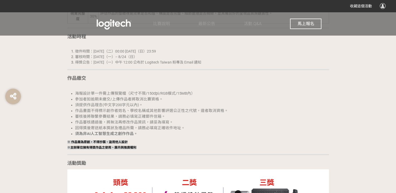
scroll to position [680, 0]
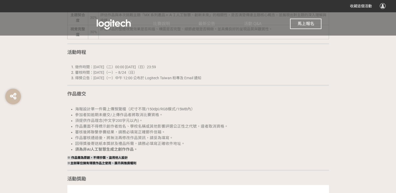
scroll to position [680, 0]
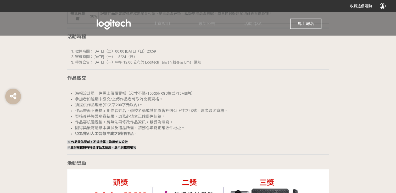
click at [296, 23] on button "馬上報名" at bounding box center [305, 24] width 31 height 10
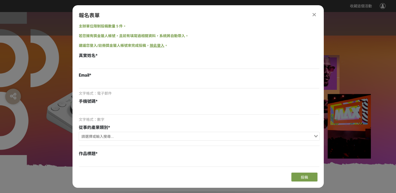
scroll to position [0, 0]
click at [89, 64] on input at bounding box center [199, 64] width 241 height 9
type input "黃子賓"
click at [74, 86] on div "主辦單位限制投稿數量 5 件。 若您擁有獎金獵人帳號，且前有填寫過相關資料，系統將自動帶入。 建議您登入/註冊獎金獵人帳號來完成投稿， 按此登入 。 真實姓名…" at bounding box center [197, 96] width 251 height 145
click at [83, 87] on input at bounding box center [199, 83] width 241 height 9
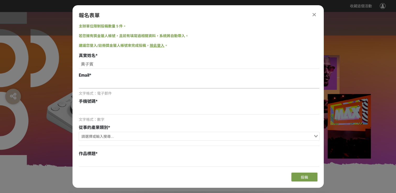
type input "ㄈ"
type input "[EMAIL_ADDRESS][DOMAIN_NAME]"
click at [103, 111] on input at bounding box center [199, 110] width 241 height 9
type input "0971682759"
click at [112, 137] on input "Search for option" at bounding box center [195, 136] width 233 height 7
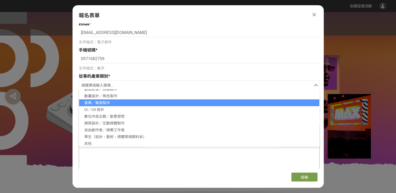
scroll to position [52, 0]
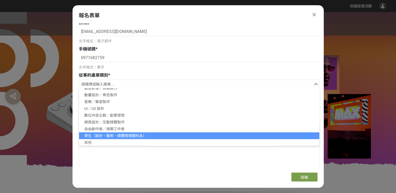
click at [112, 137] on li "學生（設計、藝術、媒體等相關科系）" at bounding box center [199, 135] width 240 height 7
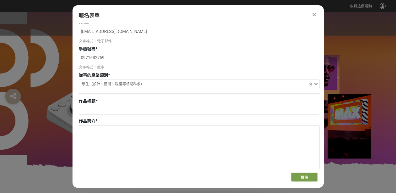
click at [97, 104] on div "作品標題 *" at bounding box center [199, 101] width 241 height 6
click at [97, 107] on input at bounding box center [199, 110] width 241 height 9
paste input "創作新境界 盡在掌握"
type input "創作新境界 盡在掌握"
click at [104, 131] on textarea at bounding box center [199, 151] width 240 height 52
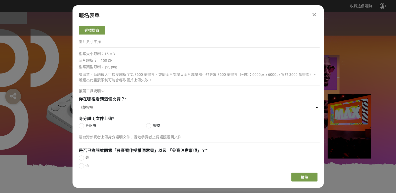
scroll to position [261, 0]
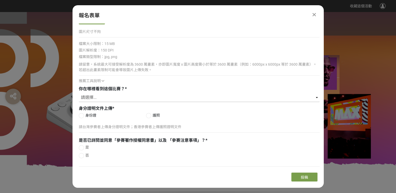
click at [92, 97] on select "請選擇... Logitech Taiwan Facebook 粉絲專頁 Logitech 官方電子報（EDM） ​線上廣告 ​合作講者／KOL 社群分享 媒…" at bounding box center [199, 97] width 241 height 9
select select "​線上廣告"
click at [79, 93] on select "請選擇... Logitech Taiwan Facebook 粉絲專頁 Logitech 官方電子報（EDM） ​線上廣告 ​合作講者／KOL 社群分享 媒…" at bounding box center [199, 97] width 241 height 9
click at [82, 116] on div at bounding box center [81, 115] width 5 height 5
radio input "true"
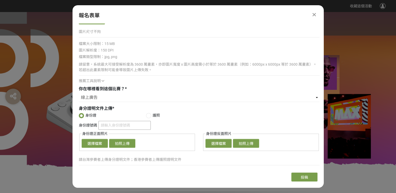
click at [109, 126] on input "身份證號碼" at bounding box center [124, 125] width 52 height 9
type input "A130610775"
click at [99, 143] on button "選擇檔案" at bounding box center [95, 143] width 26 height 9
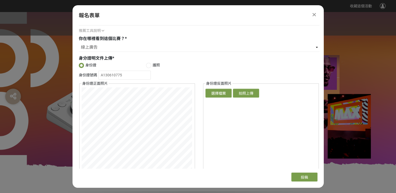
scroll to position [340, 0]
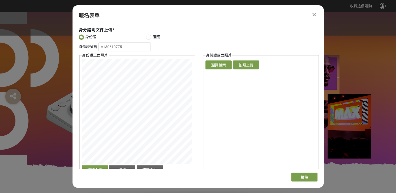
click at [79, 113] on div "身份證號碼 A130610775 身份證正面照片 確認上傳 取消 旋轉圖片 選擇檔案 拍照上傳 身份證反面照片 確認上傳 取消 旋轉圖片 選擇檔案 拍照上傳" at bounding box center [199, 109] width 241 height 135
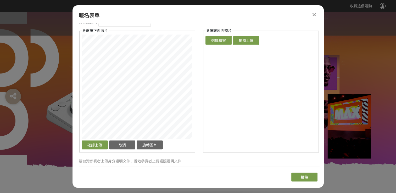
scroll to position [366, 0]
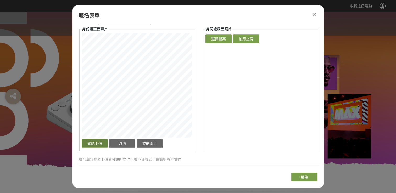
click at [97, 141] on button "確認上傳" at bounding box center [95, 143] width 26 height 9
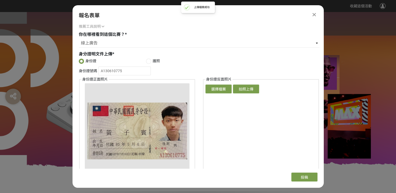
scroll to position [314, 0]
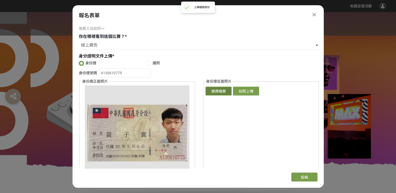
click at [211, 89] on button "選擇檔案" at bounding box center [218, 91] width 26 height 9
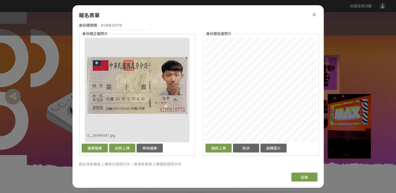
scroll to position [366, 0]
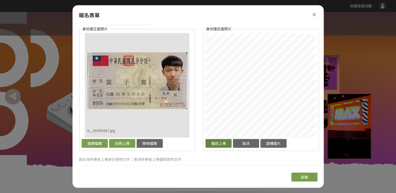
click at [221, 142] on button "確認上傳" at bounding box center [218, 143] width 26 height 9
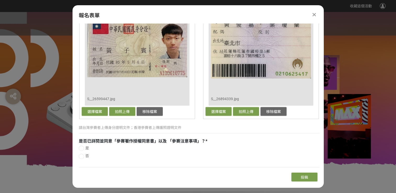
scroll to position [408, 0]
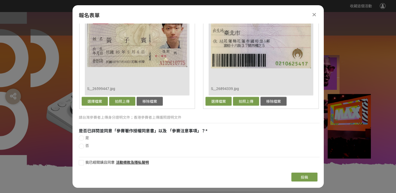
click at [82, 138] on div at bounding box center [81, 137] width 5 height 5
radio input "true"
click at [80, 161] on div at bounding box center [81, 162] width 5 height 5
checkbox input "true"
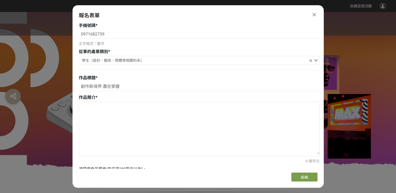
scroll to position [68, 0]
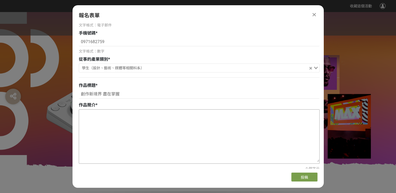
click at [96, 114] on textarea at bounding box center [199, 136] width 240 height 52
paste textarea "MX Creative Console"
click at [81, 114] on textarea "MX Creative Console" at bounding box center [199, 136] width 240 height 52
click at [136, 117] on textarea "以MX Creative Console" at bounding box center [199, 136] width 240 height 52
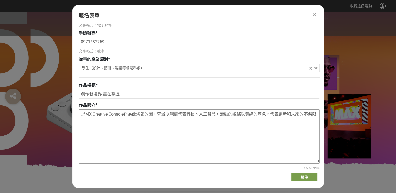
drag, startPoint x: 81, startPoint y: 114, endPoint x: 163, endPoint y: 123, distance: 82.8
click at [191, 126] on textarea "以MX Creative Console作為此海報的圖，背景以深藍代表科技、人工智慧，流動的線條以黃綠的顏色，代表創新和未來的不侷限" at bounding box center [199, 136] width 240 height 52
click at [212, 135] on textarea "以MX Creative Console作為此海報的圖，背景以深藍代表科技、人工智慧，流動的線條以黃綠的顏色，代表創新和未來的不侷限" at bounding box center [199, 136] width 240 height 52
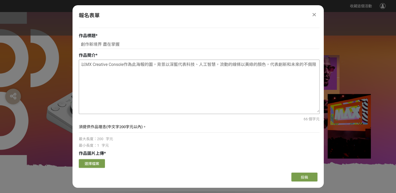
scroll to position [121, 0]
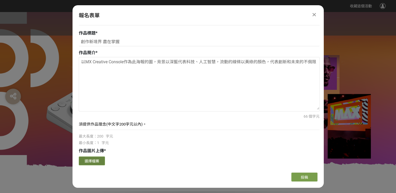
click at [95, 159] on button "選擇檔案" at bounding box center [92, 160] width 26 height 9
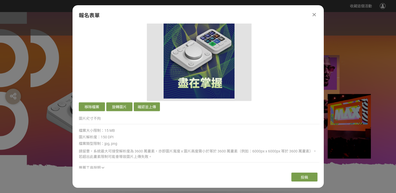
scroll to position [277, 0]
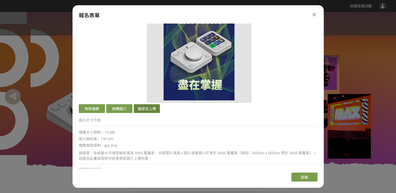
click at [149, 107] on button "確認並上傳" at bounding box center [147, 108] width 26 height 9
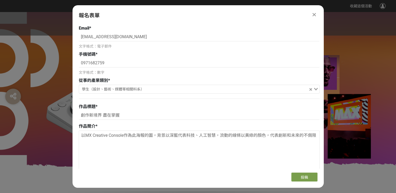
scroll to position [42, 0]
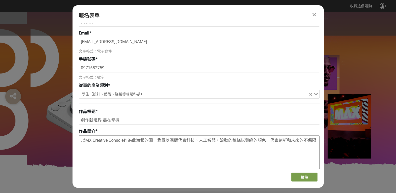
click at [122, 144] on textarea "以MX Creative Console作為此海報的圖，背景以深藍代表科技、人工智慧，流動的線條以黃綠的顏色，代表創新和未來的不侷限" at bounding box center [199, 162] width 240 height 52
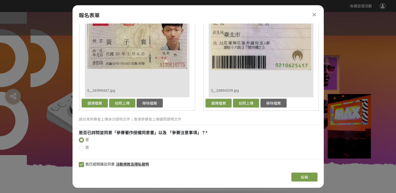
scroll to position [513, 0]
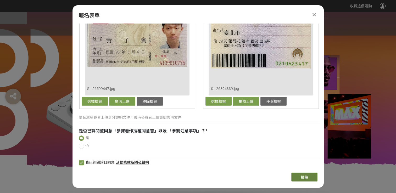
type textarea "以MX Creative Console作為此海報的圖，背景以深藍代表科技、人工智慧，流動的線條以黃綠的顏色，代表創新和未來的不侷限。"
click at [300, 176] on button "投稿" at bounding box center [304, 177] width 26 height 9
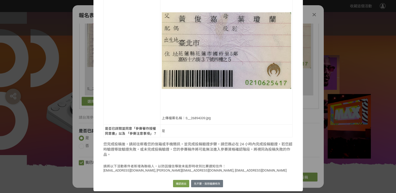
scroll to position [416, 0]
drag, startPoint x: 101, startPoint y: 169, endPoint x: 191, endPoint y: 175, distance: 90.4
drag, startPoint x: 191, startPoint y: 175, endPoint x: 172, endPoint y: 171, distance: 19.6
copy p "hostess@bhuntr.com, jimi@bhuntr.com, elda@bhuntr.com"
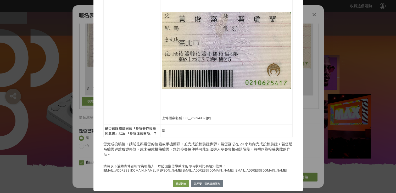
click at [175, 184] on button "確認送出" at bounding box center [181, 183] width 16 height 7
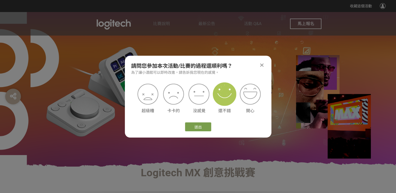
click at [228, 97] on img at bounding box center [225, 94] width 24 height 24
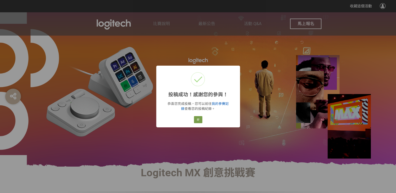
click at [222, 104] on link "我的參賽記錄" at bounding box center [205, 106] width 48 height 9
click at [197, 121] on button "好" at bounding box center [198, 119] width 8 height 7
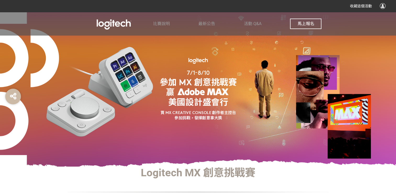
click at [302, 23] on span "馬上報名" at bounding box center [305, 23] width 17 height 5
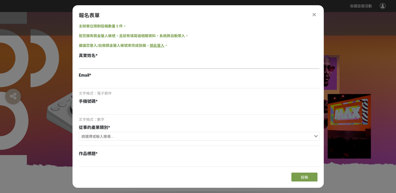
click at [91, 62] on input at bounding box center [199, 64] width 241 height 9
type input "黃子賓"
click at [112, 84] on input at bounding box center [199, 83] width 241 height 9
type input "[EMAIL_ADDRESS][DOMAIN_NAME]"
type input "0971682759"
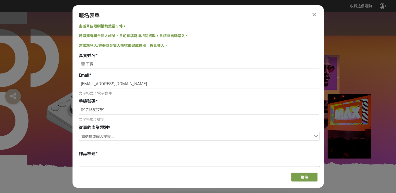
type input "創作新境界 盡在掌握"
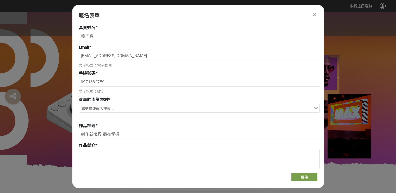
scroll to position [26, 0]
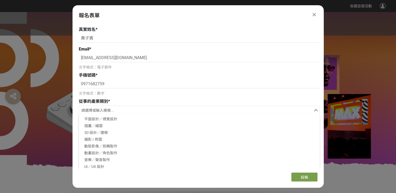
click at [111, 108] on input "Search for option" at bounding box center [195, 110] width 233 height 7
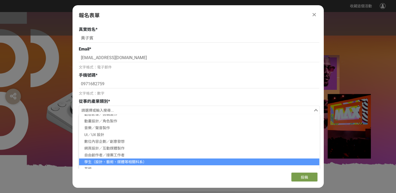
click at [108, 160] on li "學生（設計、藝術、媒體等相關科系）" at bounding box center [199, 161] width 240 height 7
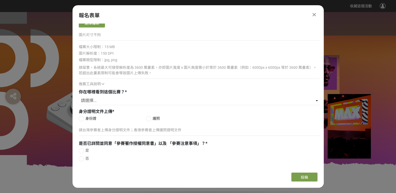
scroll to position [271, 0]
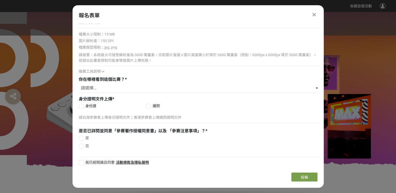
click at [81, 105] on div at bounding box center [81, 106] width 5 height 5
radio input "true"
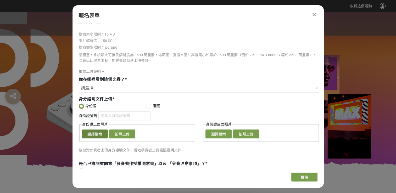
click at [101, 133] on button "選擇檔案" at bounding box center [95, 133] width 26 height 9
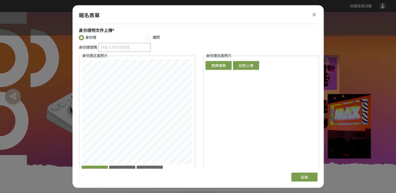
scroll to position [349, 0]
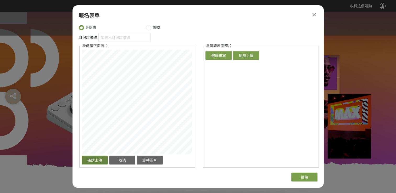
click at [97, 158] on button "確認上傳" at bounding box center [95, 160] width 26 height 9
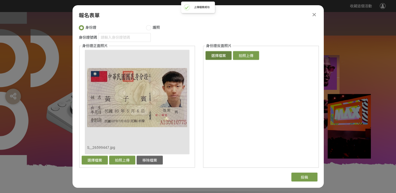
click at [219, 56] on button "選擇檔案" at bounding box center [218, 55] width 26 height 9
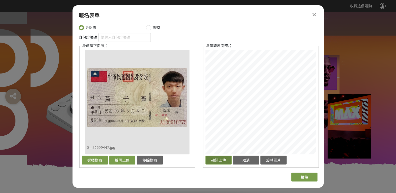
click at [220, 159] on button "確認上傳" at bounding box center [218, 160] width 26 height 9
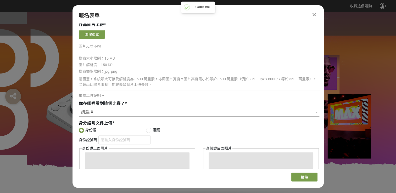
scroll to position [245, 0]
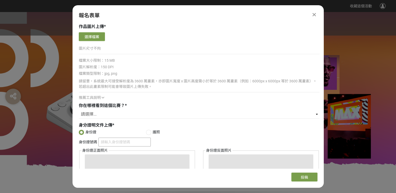
click at [110, 139] on input "身份證號碼" at bounding box center [124, 142] width 52 height 9
type input "ㄇ"
type input "A130610775"
click at [113, 117] on select "請選擇... Logitech Taiwan Facebook 粉絲專頁 Logitech 官方電子報（EDM） ​線上廣告 ​合作講者／KOL 社群分享 媒…" at bounding box center [199, 114] width 241 height 9
select select "​線上廣告"
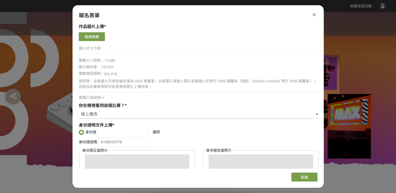
click at [79, 110] on select "請選擇... Logitech Taiwan Facebook 粉絲專頁 Logitech 官方電子報（EDM） ​線上廣告 ​合作講者／KOL 社群分享 媒…" at bounding box center [199, 114] width 241 height 9
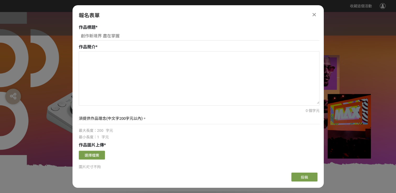
scroll to position [140, 0]
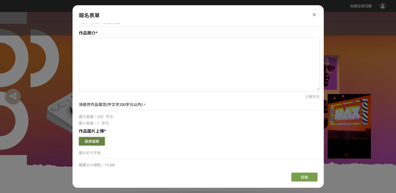
click at [94, 141] on button "選擇檔案" at bounding box center [92, 141] width 26 height 9
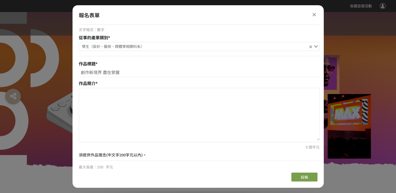
scroll to position [88, 0]
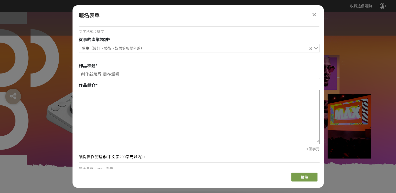
click at [91, 93] on textarea at bounding box center [199, 116] width 240 height 52
paste textarea "MX Creative Console"
click at [81, 96] on textarea "MX Creative Console" at bounding box center [199, 116] width 240 height 52
click at [145, 95] on textarea "此海報是以MX Creative Console" at bounding box center [199, 116] width 240 height 52
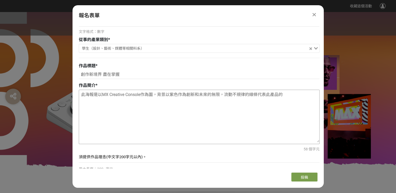
drag, startPoint x: 179, startPoint y: 95, endPoint x: 219, endPoint y: 96, distance: 40.3
click at [219, 96] on textarea "此海報是以MX Creative Console作為圖，背景以紫色作為創新和未來的無限，流動不規律的線條代表此產品的" at bounding box center [199, 116] width 240 height 52
click at [243, 96] on textarea "此海報是以MX Creative Console作為圖，背景以紫色，流動不規律的線條代表此產品的" at bounding box center [199, 116] width 240 height 52
paste textarea "作為創新和未來的無限"
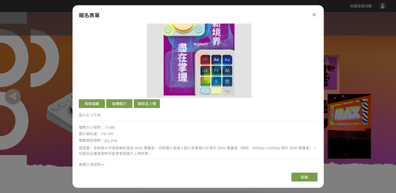
scroll to position [297, 0]
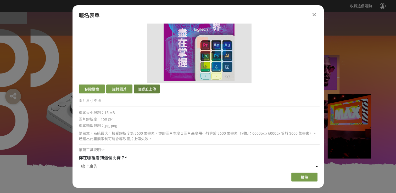
type textarea "此海報是以MX Creative Console作為圖，背景以紫色，流動不規律的線條代表此產品的作為創新和未來的無限，產品的表面色塊代表它的使用特色、效率、切…"
click at [143, 88] on button "確認並上傳" at bounding box center [147, 88] width 26 height 9
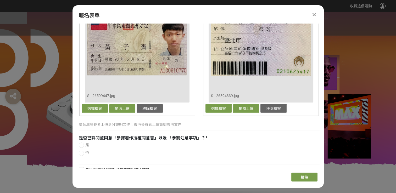
scroll to position [513, 0]
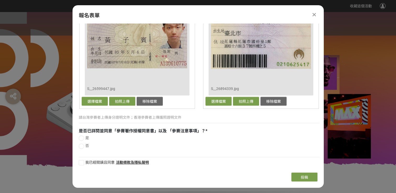
click at [77, 137] on div "主辦單位限制投稿數量 5 件。 若您擁有獎金獵人帳號，且前有填寫過相關資料，系統將自動帶入。 建議您登入/註冊獎金獵人帳號來完成投稿， 按此登入 。 真實姓名…" at bounding box center [197, 96] width 251 height 145
click at [79, 139] on div at bounding box center [81, 137] width 5 height 5
radio input "true"
click at [82, 159] on div "我已經閱讀且同意 活動條款及隱私聲明" at bounding box center [199, 160] width 241 height 12
click at [83, 163] on div at bounding box center [81, 162] width 5 height 5
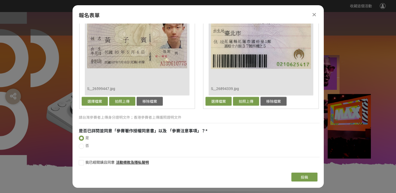
checkbox input "true"
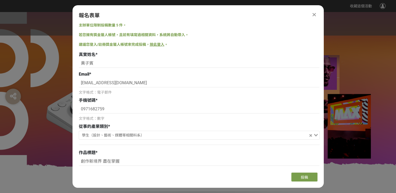
scroll to position [0, 0]
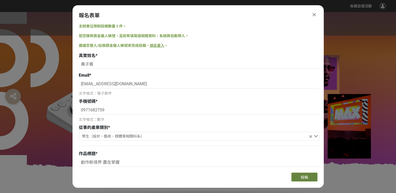
click at [297, 178] on button "投稿" at bounding box center [304, 177] width 26 height 9
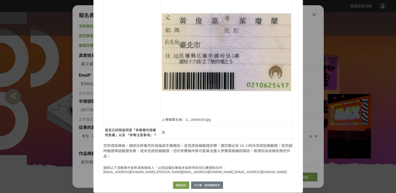
scroll to position [416, 0]
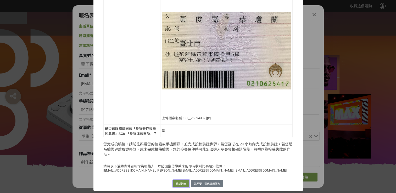
click at [177, 183] on button "確認送出" at bounding box center [181, 183] width 16 height 7
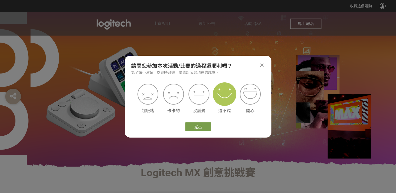
click at [222, 103] on img at bounding box center [225, 94] width 24 height 24
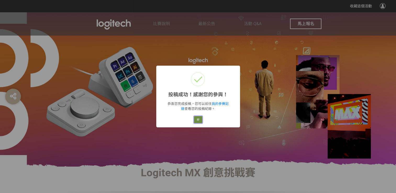
click at [198, 121] on button "好" at bounding box center [198, 119] width 8 height 7
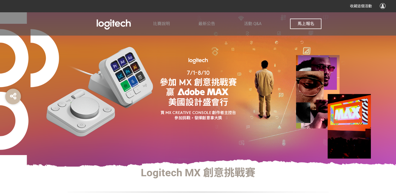
click at [306, 24] on span "馬上報名" at bounding box center [305, 23] width 17 height 5
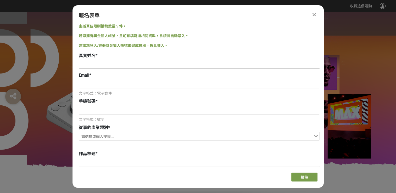
click at [96, 67] on input at bounding box center [199, 64] width 241 height 9
type input "黃子賓"
click at [100, 87] on input at bounding box center [199, 83] width 241 height 9
type input "[EMAIL_ADDRESS][DOMAIN_NAME]"
type input "0971682759"
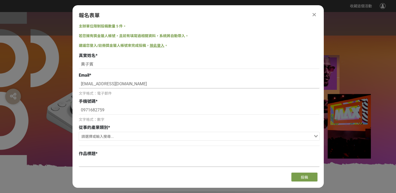
type input "創作新境界 盡在掌握"
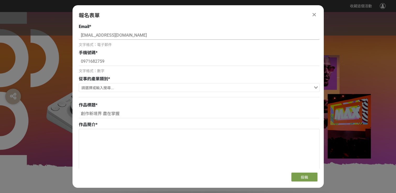
scroll to position [52, 0]
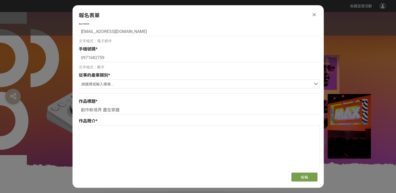
click at [113, 85] on input "Search for option" at bounding box center [195, 84] width 233 height 7
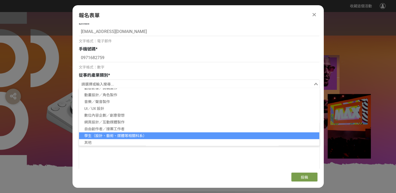
click at [109, 137] on li "學生（設計、藝術、媒體等相關科系）" at bounding box center [199, 135] width 240 height 7
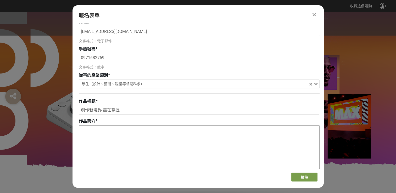
scroll to position [1, 0]
click at [119, 111] on input "創作新境界 盡在掌握" at bounding box center [199, 110] width 241 height 9
drag, startPoint x: 119, startPoint y: 111, endPoint x: 70, endPoint y: 111, distance: 49.4
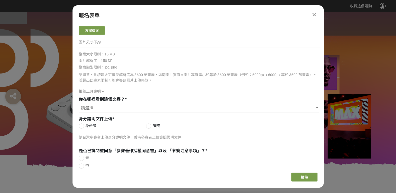
scroll to position [261, 0]
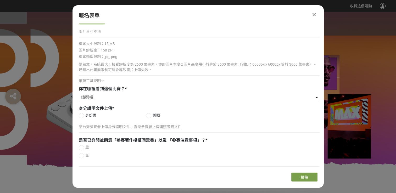
type input "科技未來"
click at [82, 116] on div at bounding box center [81, 115] width 5 height 5
radio input "true"
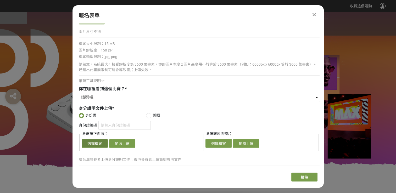
click at [94, 144] on button "選擇檔案" at bounding box center [95, 143] width 26 height 9
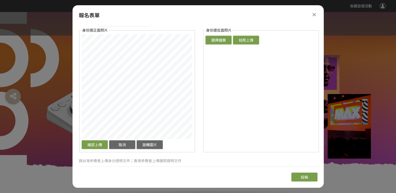
scroll to position [366, 0]
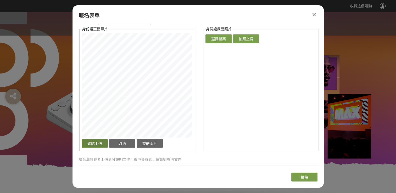
click at [96, 142] on button "確認上傳" at bounding box center [95, 143] width 26 height 9
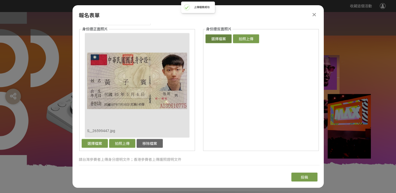
click at [221, 39] on button "選擇檔案" at bounding box center [218, 38] width 26 height 9
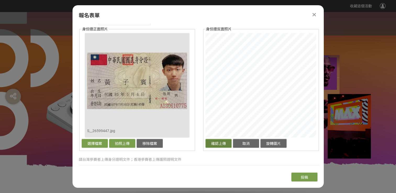
click at [214, 145] on button "確認上傳" at bounding box center [218, 143] width 26 height 9
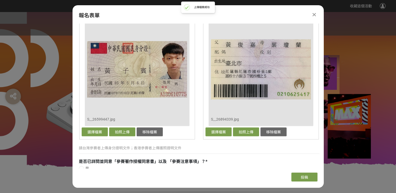
scroll to position [408, 0]
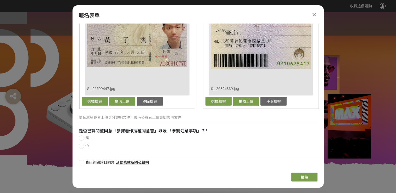
click at [81, 138] on div at bounding box center [81, 137] width 5 height 5
radio input "true"
click at [82, 160] on div at bounding box center [81, 162] width 5 height 5
checkbox input "true"
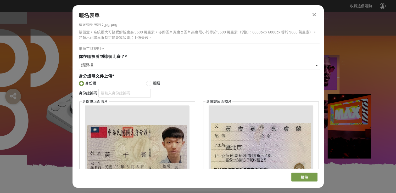
scroll to position [277, 0]
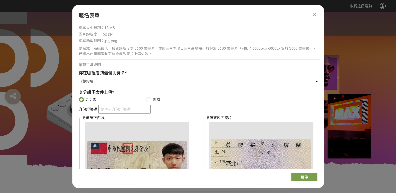
click at [119, 111] on input "身份證號碼" at bounding box center [124, 109] width 52 height 9
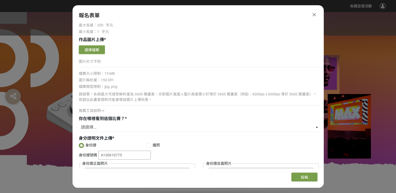
scroll to position [225, 0]
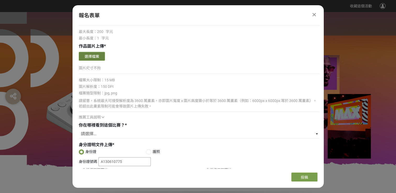
type input "A130610775"
click at [89, 52] on button "選擇檔案" at bounding box center [92, 56] width 26 height 9
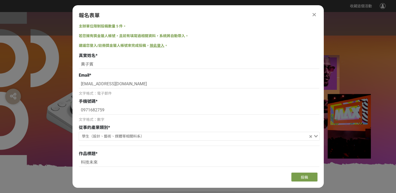
scroll to position [225, 0]
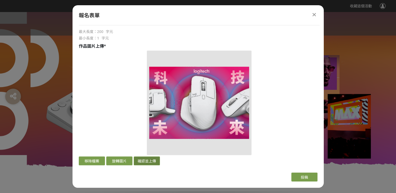
click at [145, 163] on button "確認並上傳" at bounding box center [147, 160] width 26 height 9
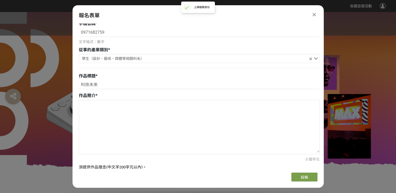
scroll to position [68, 0]
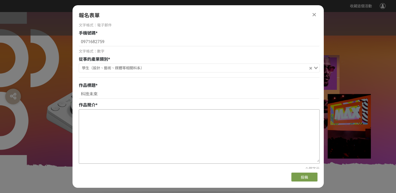
click at [109, 122] on textarea at bounding box center [199, 136] width 240 height 52
click at [101, 110] on textarea at bounding box center [199, 136] width 240 height 52
paste textarea "MX Master 3S"
click at [80, 114] on textarea "MX Master 3S" at bounding box center [199, 136] width 240 height 52
click at [138, 114] on textarea "此海報以MX Master 3S" at bounding box center [199, 136] width 240 height 52
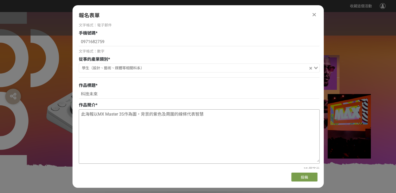
click at [197, 115] on textarea "此海報以MX Master 3S作為圖，背景的紫色及周圍的線條代表智慧" at bounding box center [199, 136] width 240 height 52
click at [212, 115] on textarea "此海報以MX Master 3S作為圖，背景的紫色及周圍的線條代表人工智慧" at bounding box center [199, 136] width 240 height 52
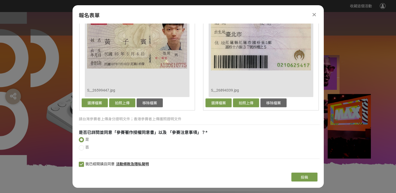
scroll to position [513, 0]
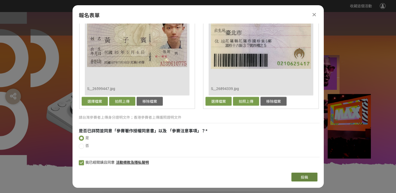
type textarea "此海報以MX Master 3S作為圖，背景的紫色及周圍的線條代表人工智慧與創新未來的擴散，線以綠、藍、紫為主，強調滑鼠的功能。"
click at [301, 176] on span "投稿" at bounding box center [303, 177] width 7 height 4
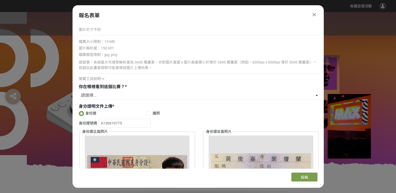
scroll to position [382, 0]
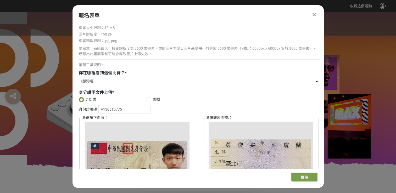
click at [99, 80] on select "請選擇... Logitech Taiwan Facebook 粉絲專頁 Logitech 官方電子報（EDM） ​線上廣告 ​合作講者／KOL 社群分享 媒…" at bounding box center [199, 81] width 241 height 9
select select "​線上廣告"
click at [79, 77] on select "請選擇... Logitech Taiwan Facebook 粉絲專頁 Logitech 官方電子報（EDM） ​線上廣告 ​合作講者／KOL 社群分享 媒…" at bounding box center [199, 81] width 241 height 9
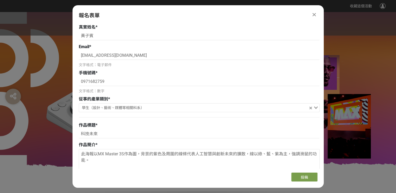
scroll to position [0, 0]
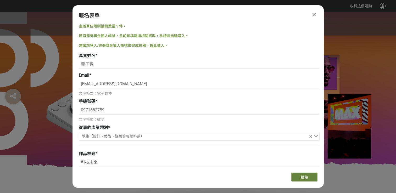
click at [307, 178] on span "投稿" at bounding box center [303, 177] width 7 height 4
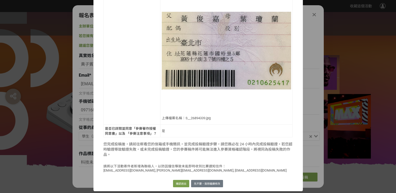
scroll to position [416, 0]
click at [179, 181] on button "確認送出" at bounding box center [181, 183] width 16 height 7
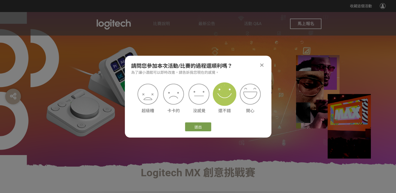
click at [222, 103] on img at bounding box center [225, 94] width 24 height 24
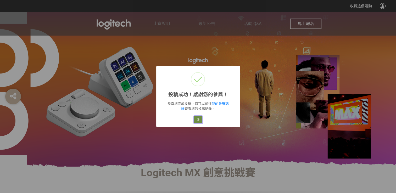
click at [199, 121] on button "好" at bounding box center [198, 119] width 8 height 7
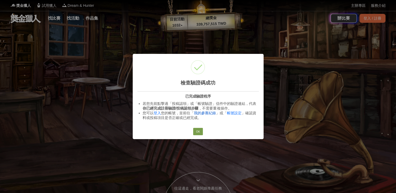
click at [209, 113] on link "我的參賽紀錄" at bounding box center [205, 113] width 22 height 4
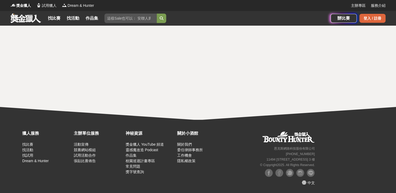
click at [371, 17] on div "登入 / 註冊" at bounding box center [372, 18] width 26 height 9
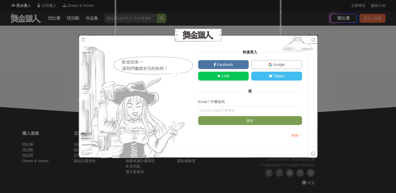
click at [271, 64] on img at bounding box center [270, 65] width 4 height 4
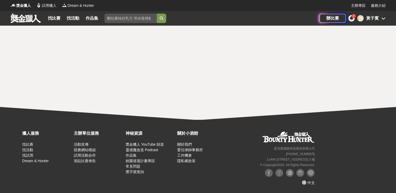
click at [352, 19] on icon at bounding box center [351, 18] width 4 height 4
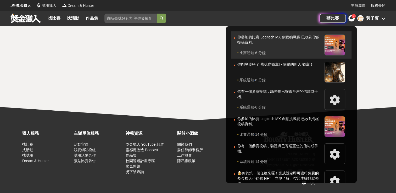
click at [282, 45] on div "你參加的比賽 Logitech MX 創意挑戰賽 已收到你的投稿資料。" at bounding box center [279, 43] width 84 height 16
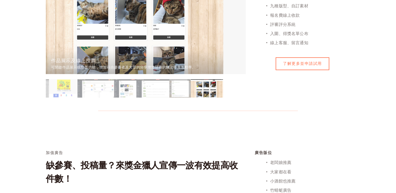
scroll to position [288, 0]
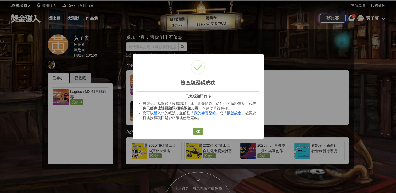
click at [232, 113] on link "帳號設定" at bounding box center [234, 113] width 15 height 4
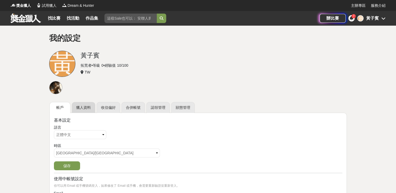
click at [84, 106] on link "獵人資料" at bounding box center [84, 107] width 24 height 11
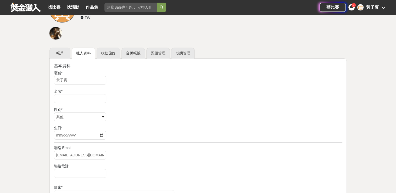
scroll to position [52, 0]
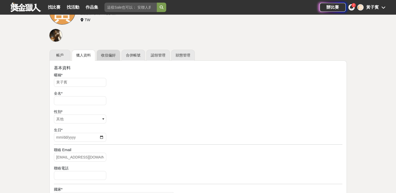
click at [105, 58] on link "收信偏好" at bounding box center [108, 55] width 24 height 11
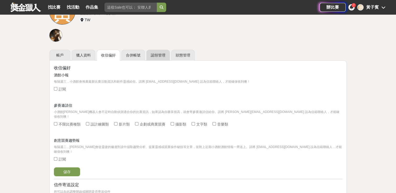
click at [152, 56] on link "認領管理" at bounding box center [158, 55] width 24 height 11
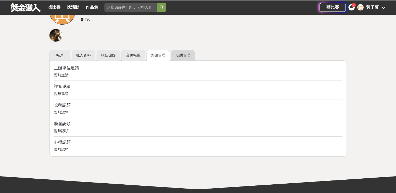
click at [173, 56] on link "狀態管理" at bounding box center [183, 55] width 24 height 11
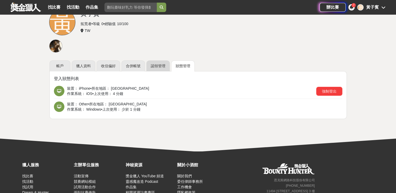
click at [153, 66] on link "認領管理" at bounding box center [158, 65] width 24 height 11
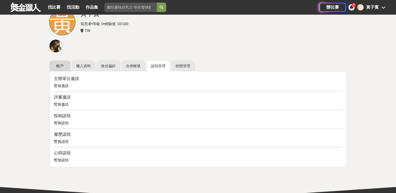
click at [56, 66] on link "帳戶" at bounding box center [59, 65] width 21 height 11
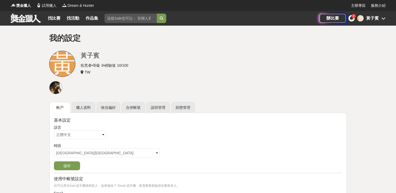
click at [348, 18] on div "7" at bounding box center [351, 18] width 6 height 6
